Goal: Information Seeking & Learning: Learn about a topic

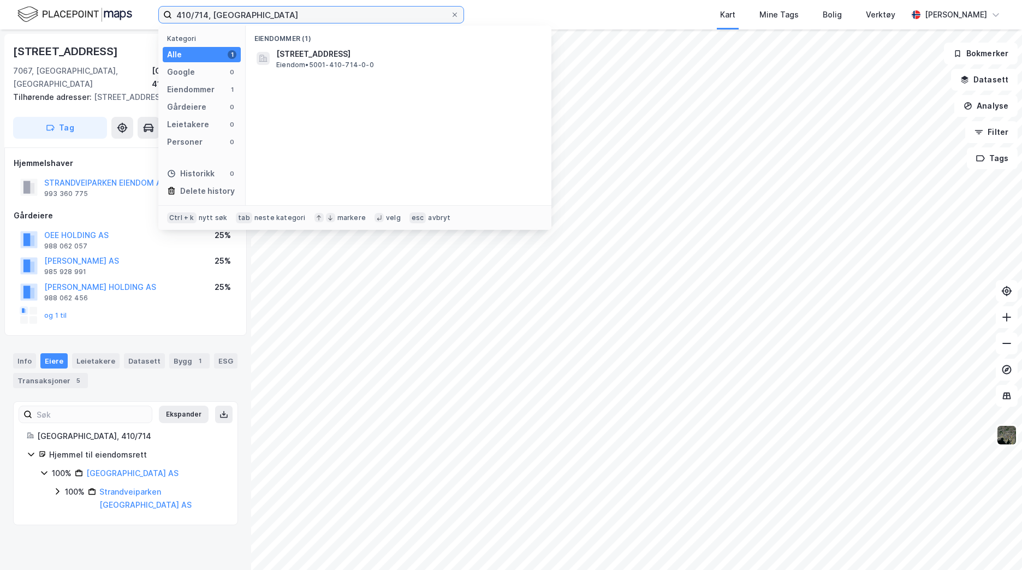
click at [279, 20] on input "410/714, [GEOGRAPHIC_DATA]" at bounding box center [311, 15] width 278 height 16
type input "4"
type input "123/1394, [GEOGRAPHIC_DATA]"
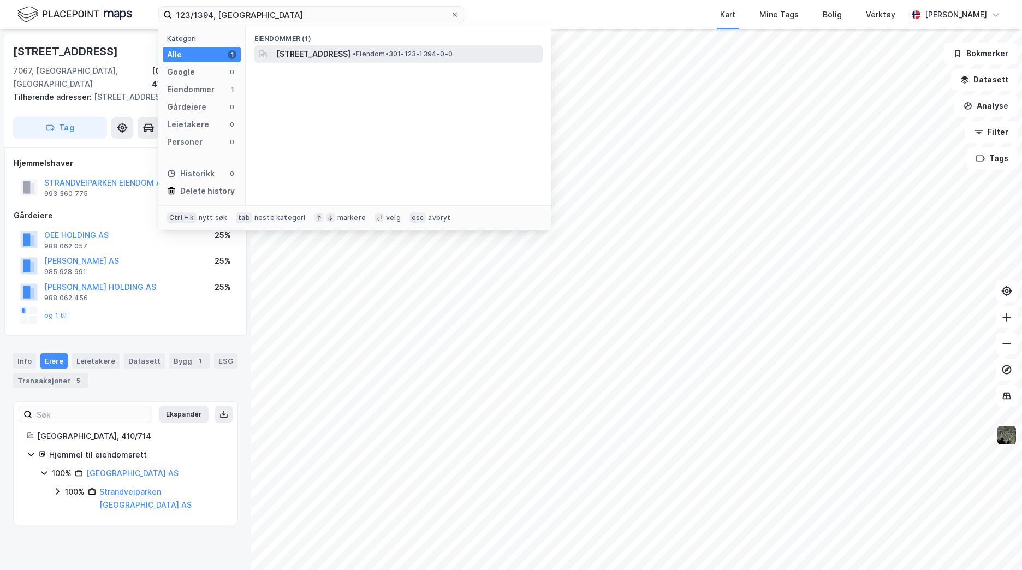
click at [343, 55] on span "[STREET_ADDRESS]" at bounding box center [313, 53] width 74 height 13
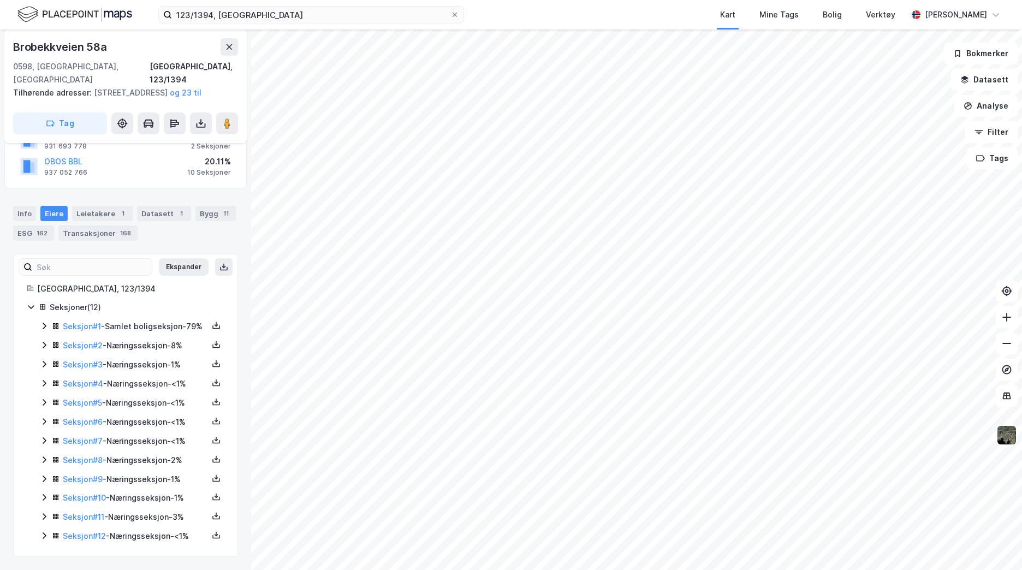
scroll to position [190, 0]
click at [165, 366] on div "Seksjon # 3 - Næringsseksjon - 1%" at bounding box center [135, 364] width 145 height 13
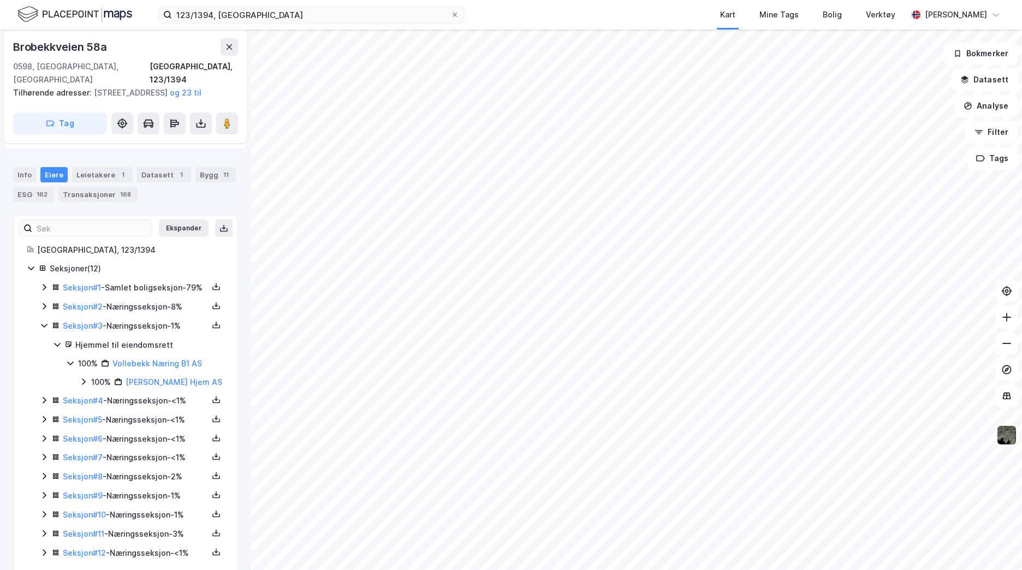
click at [45, 309] on icon at bounding box center [44, 306] width 3 height 7
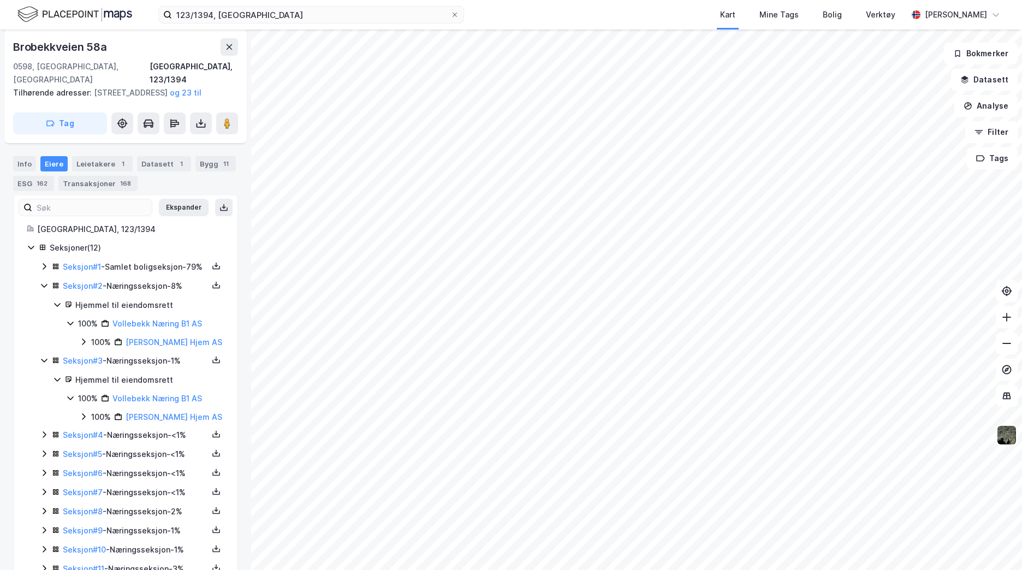
scroll to position [245, 0]
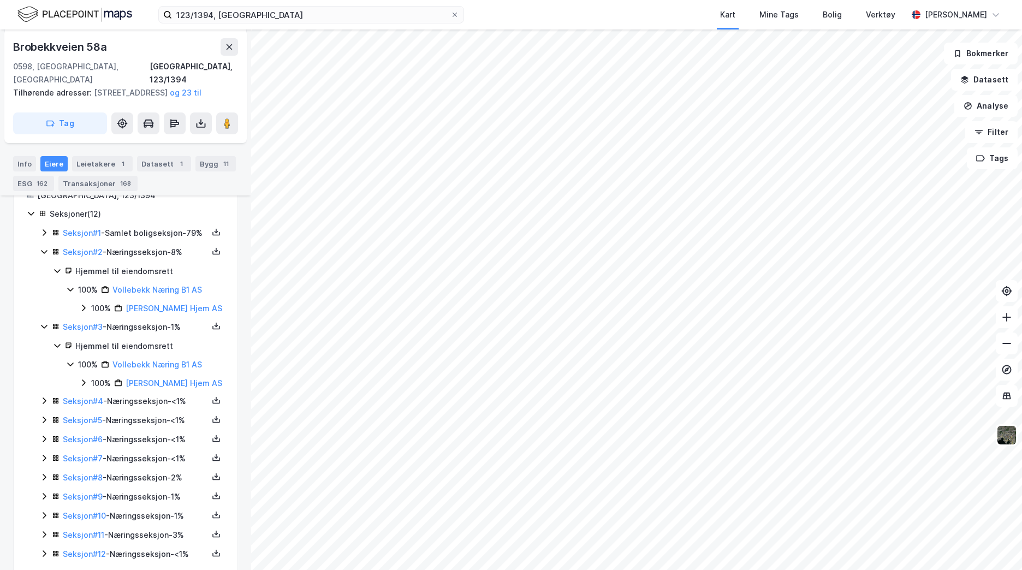
click at [46, 405] on icon at bounding box center [44, 400] width 9 height 9
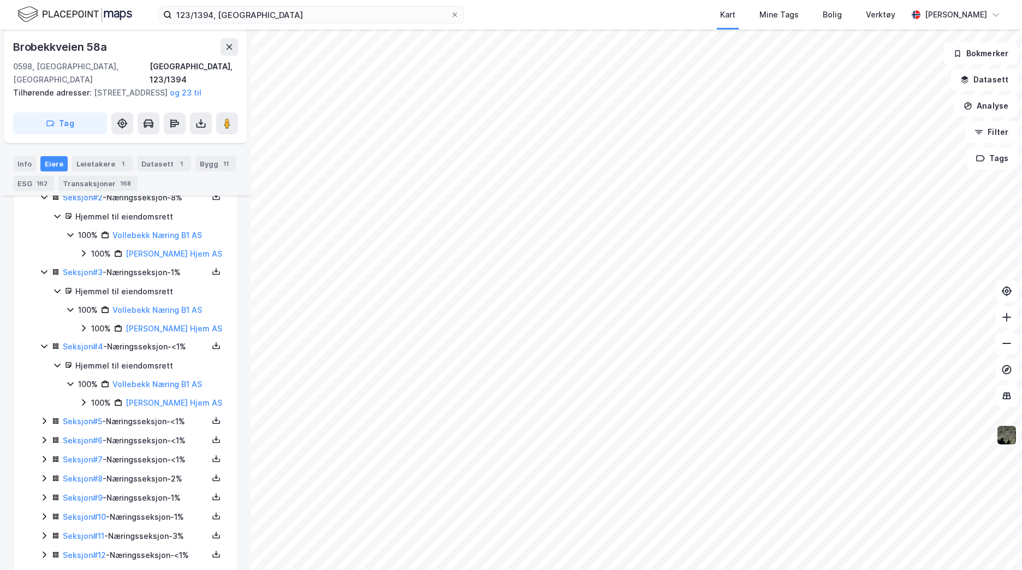
click at [43, 457] on div "Seksjon # 1 - Samlet boligseksjon - 79% Seksjon # 2 - Næringsseksjon - 8% Hjemm…" at bounding box center [132, 367] width 184 height 390
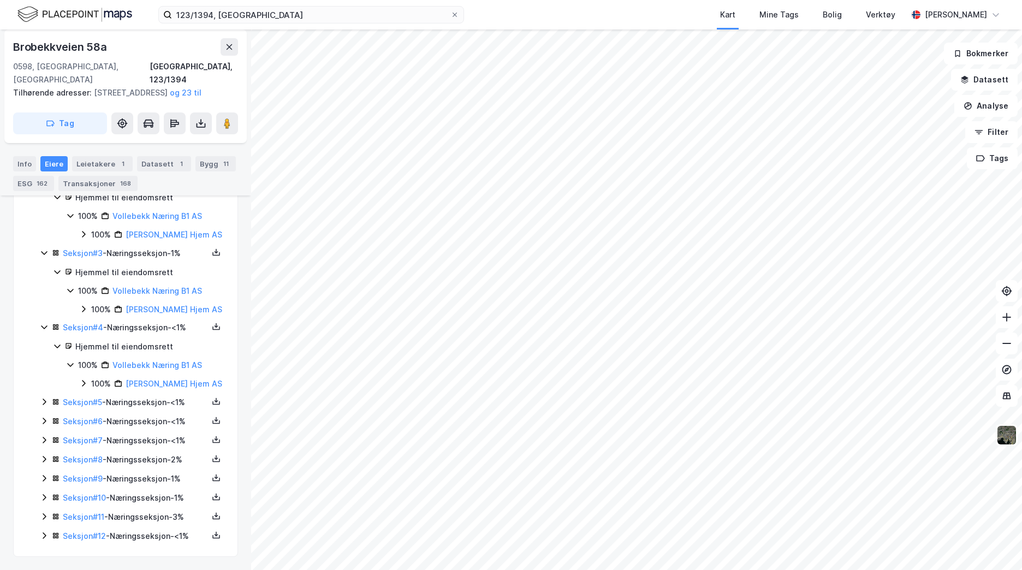
scroll to position [354, 0]
click at [44, 405] on icon at bounding box center [44, 401] width 3 height 7
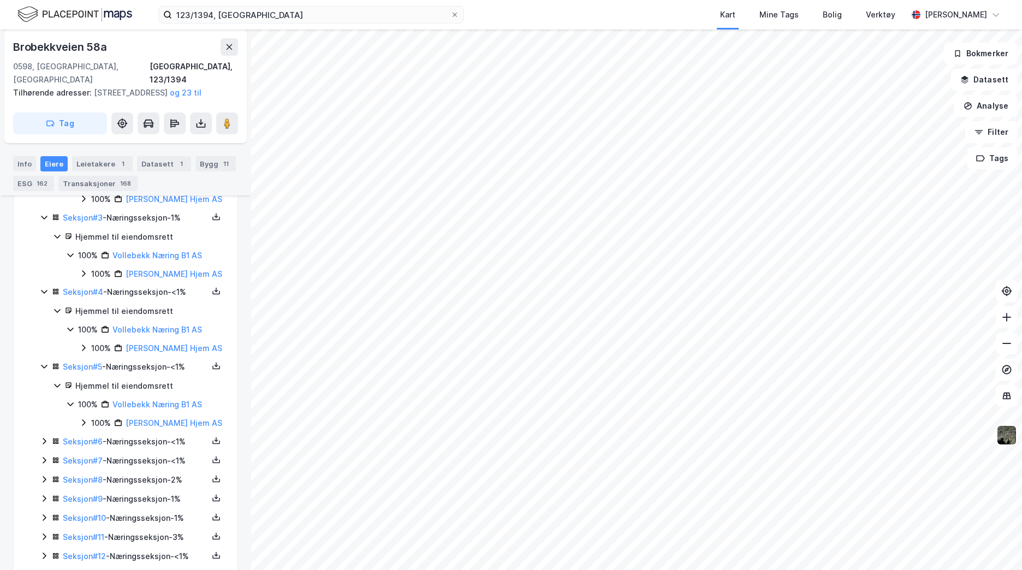
click at [45, 444] on icon at bounding box center [44, 441] width 3 height 7
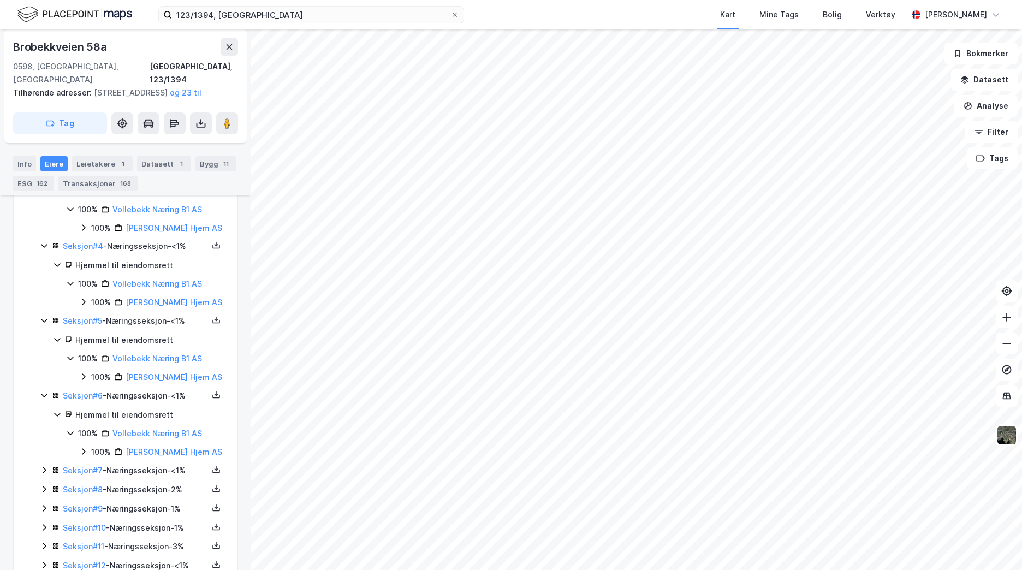
scroll to position [409, 0]
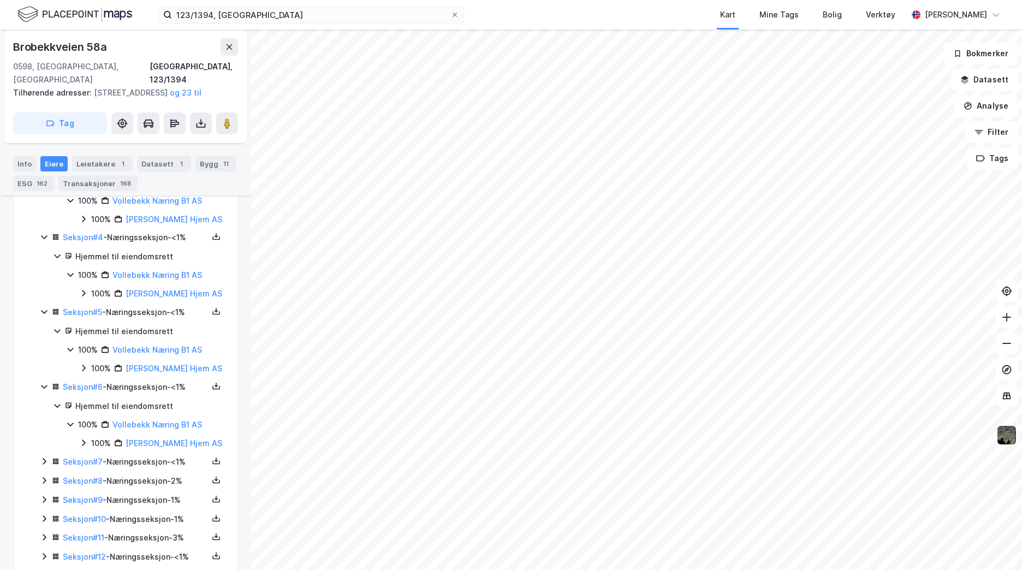
click at [45, 466] on icon at bounding box center [44, 461] width 9 height 9
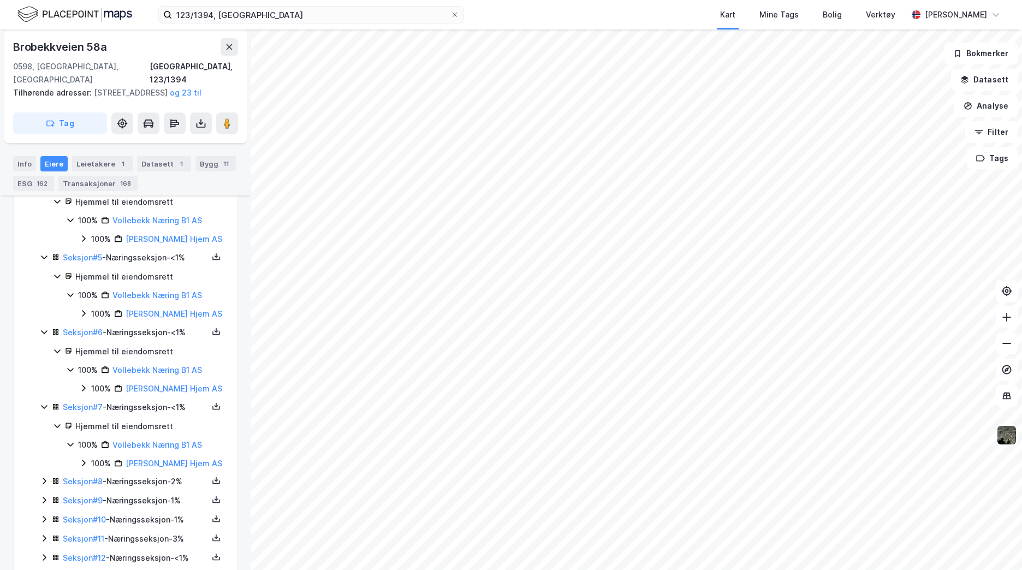
scroll to position [518, 0]
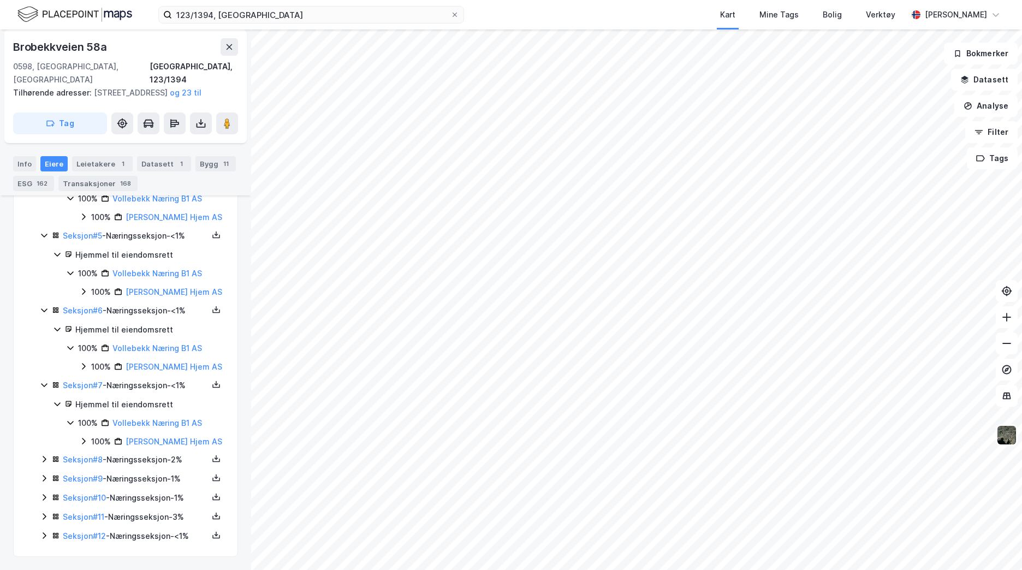
click at [44, 463] on icon at bounding box center [44, 459] width 9 height 9
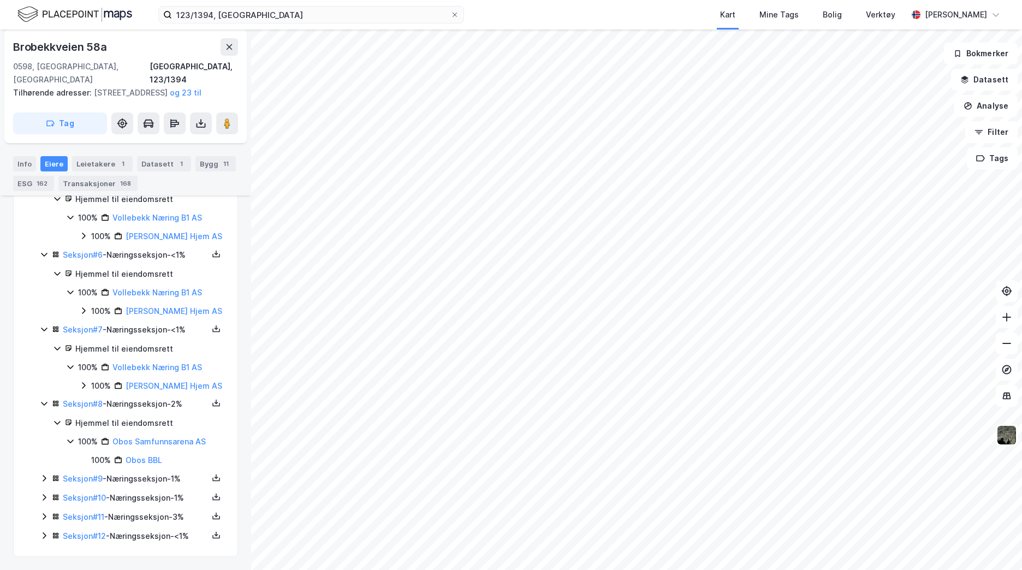
scroll to position [580, 0]
click at [42, 480] on icon at bounding box center [44, 478] width 9 height 9
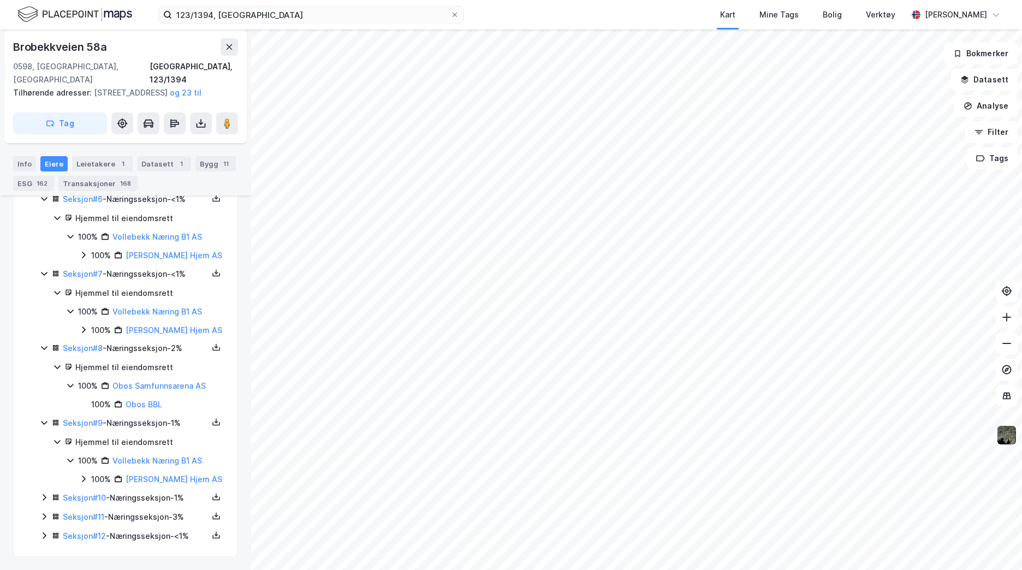
scroll to position [635, 0]
click at [45, 495] on icon at bounding box center [44, 497] width 9 height 9
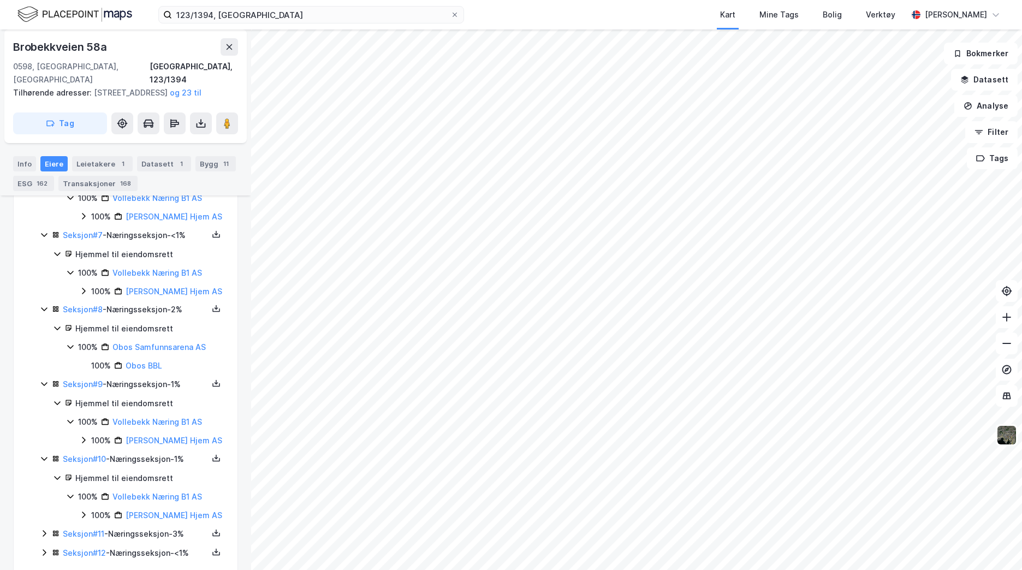
scroll to position [690, 0]
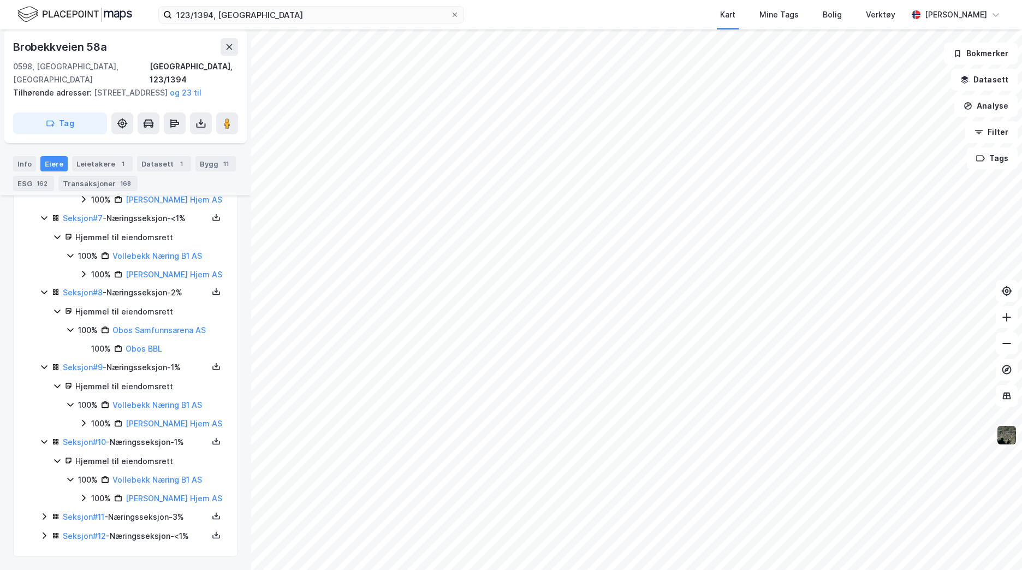
click at [45, 513] on icon at bounding box center [44, 516] width 9 height 9
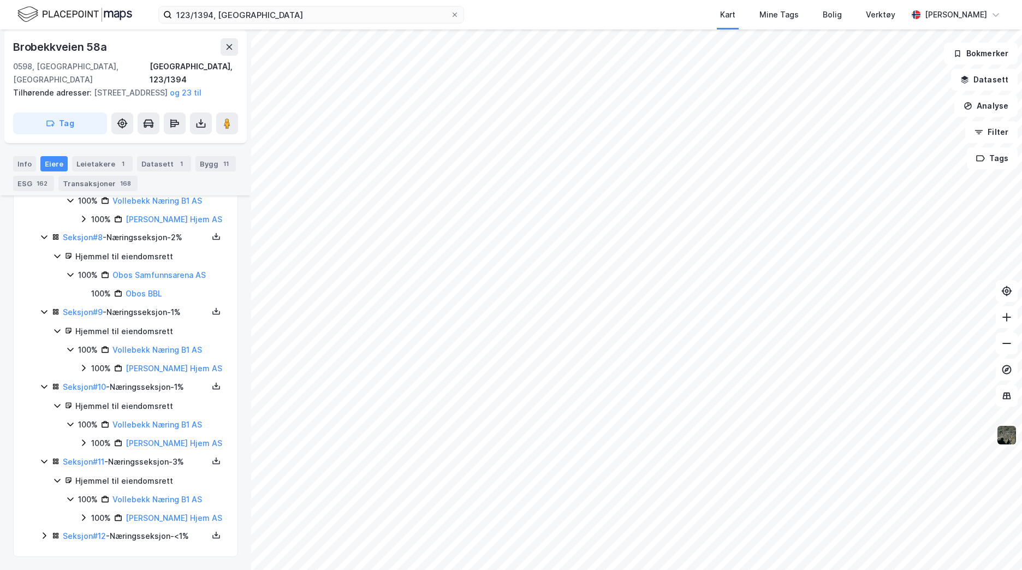
scroll to position [746, 0]
click at [43, 537] on icon at bounding box center [44, 535] width 9 height 9
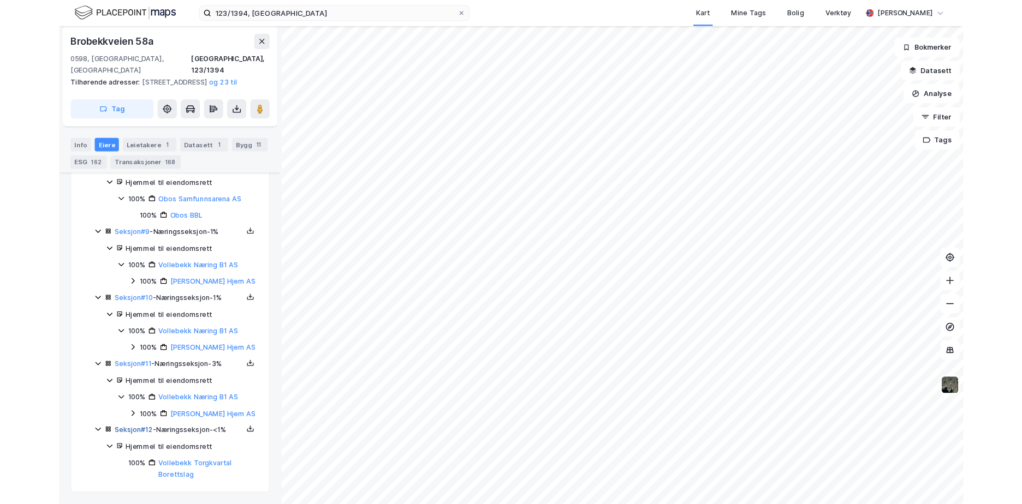
scroll to position [796, 0]
